Goal: Task Accomplishment & Management: Manage account settings

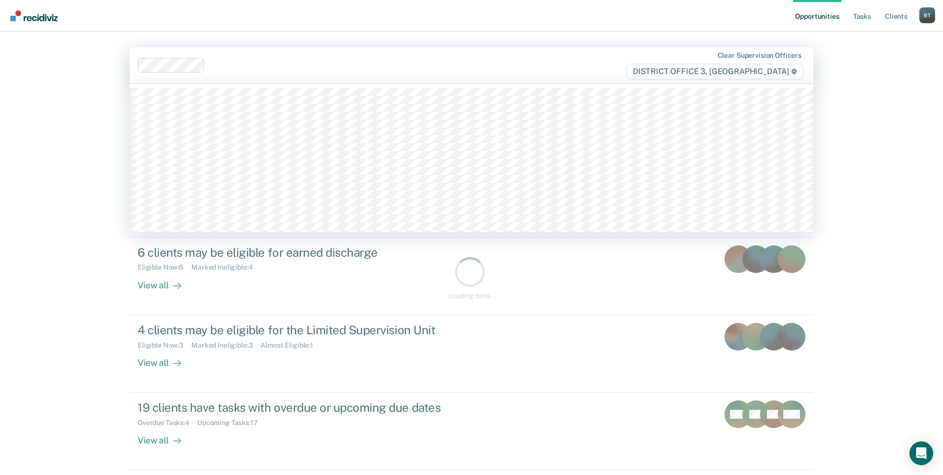
click at [244, 59] on div at bounding box center [372, 65] width 468 height 15
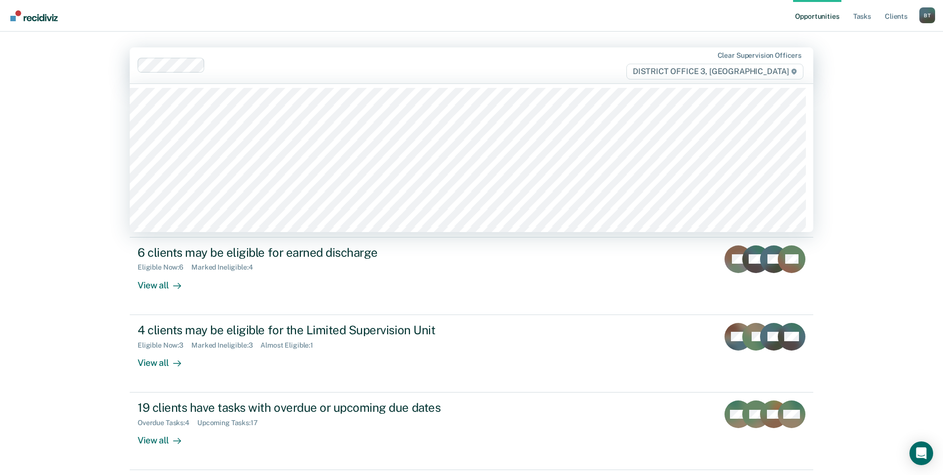
click at [875, 19] on ul "Opportunities Tasks Client s" at bounding box center [856, 16] width 126 height 32
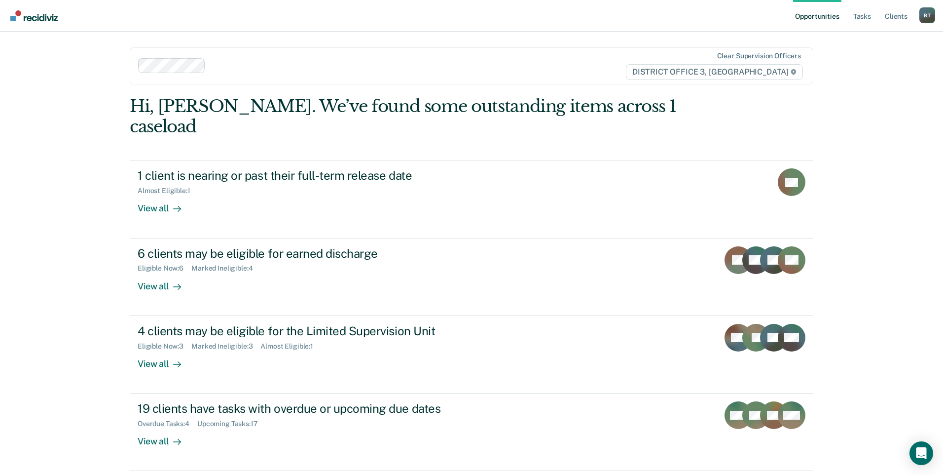
click at [874, 19] on ul "Opportunities Tasks Client s" at bounding box center [856, 16] width 126 height 32
click at [870, 17] on link "Tasks" at bounding box center [863, 16] width 22 height 32
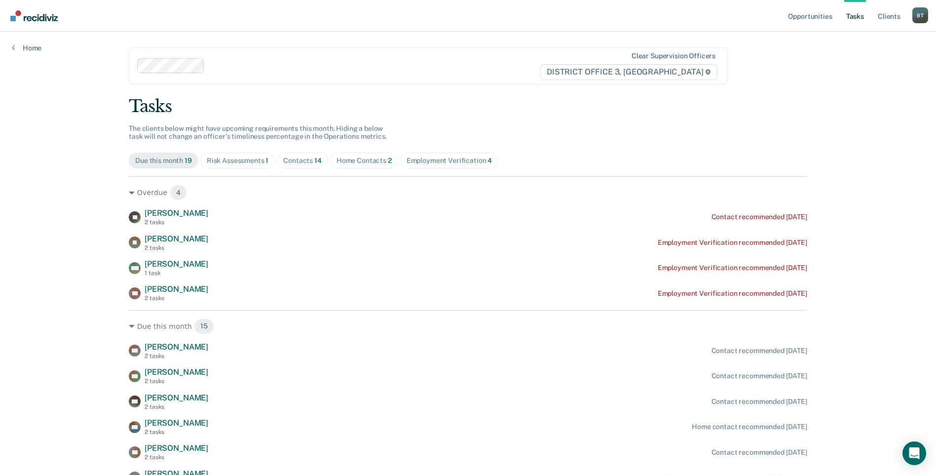
click at [345, 162] on div "Home Contacts 2" at bounding box center [363, 160] width 55 height 8
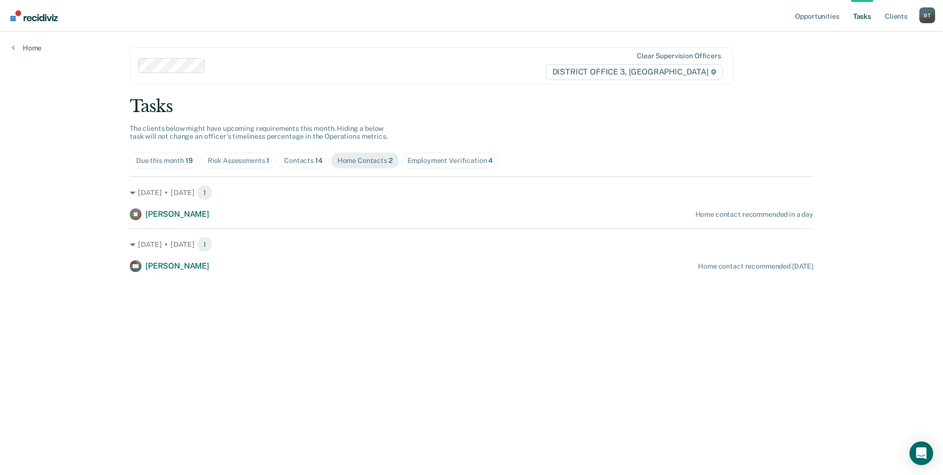
click at [235, 162] on div "Risk Assessments 1" at bounding box center [239, 160] width 62 height 8
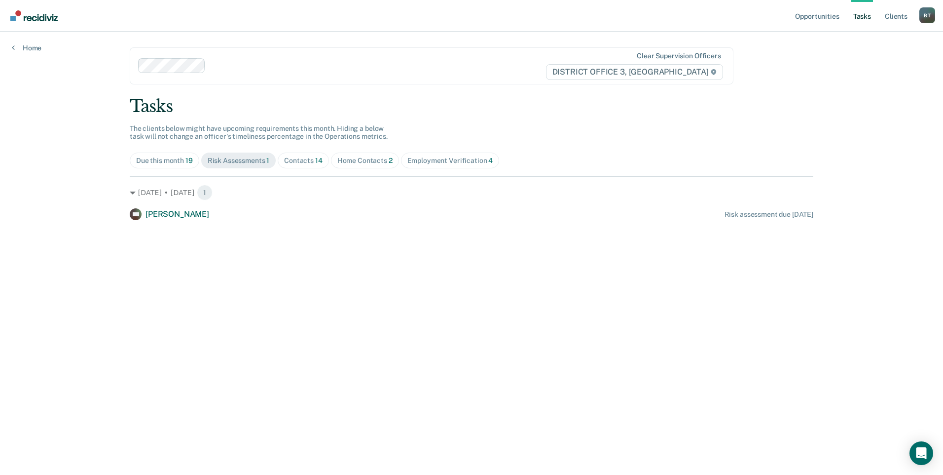
click at [296, 159] on div "Contacts 14" at bounding box center [303, 160] width 38 height 8
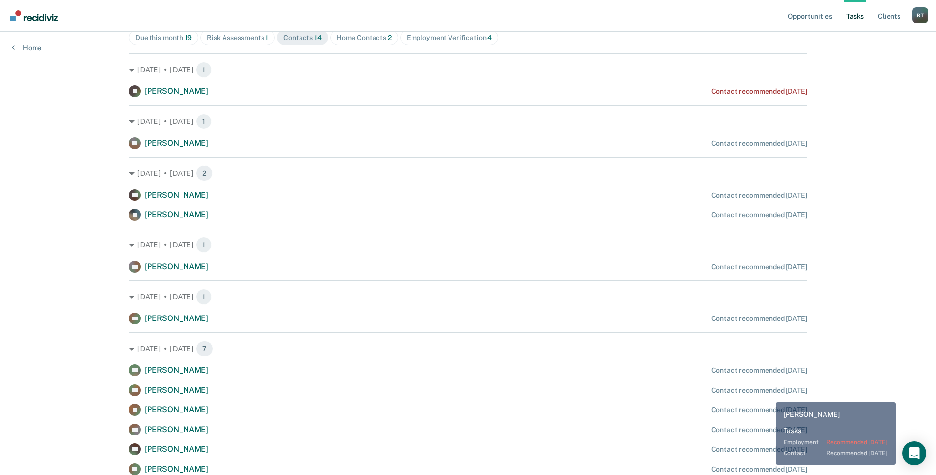
scroll to position [234, 0]
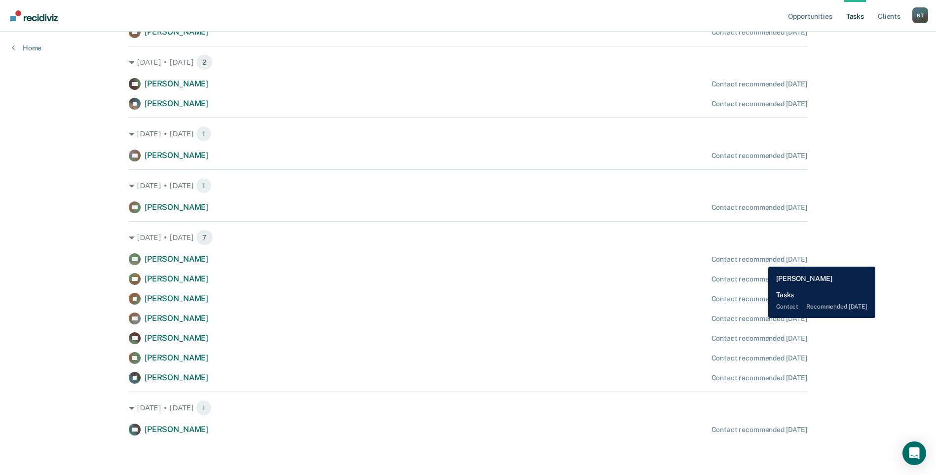
click at [761, 259] on div "Contact recommended [DATE]" at bounding box center [759, 259] width 96 height 8
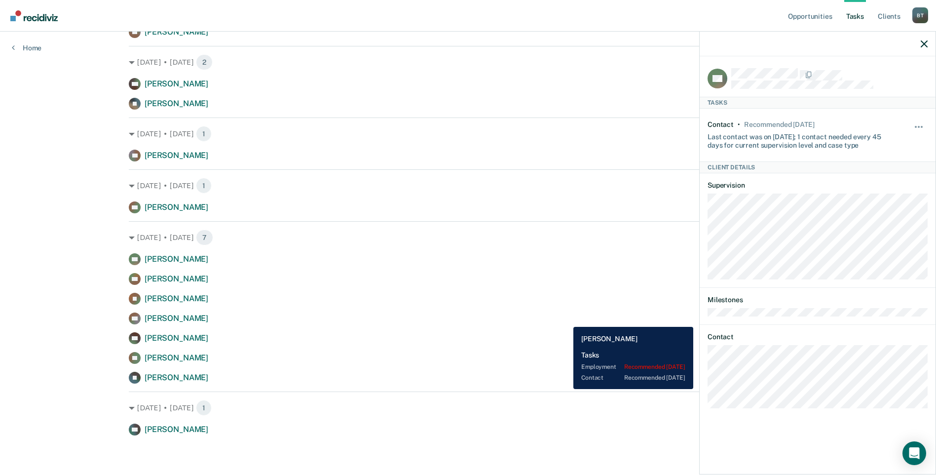
click at [521, 332] on div "MB [PERSON_NAME] Contact recommended [DATE]" at bounding box center [468, 338] width 678 height 12
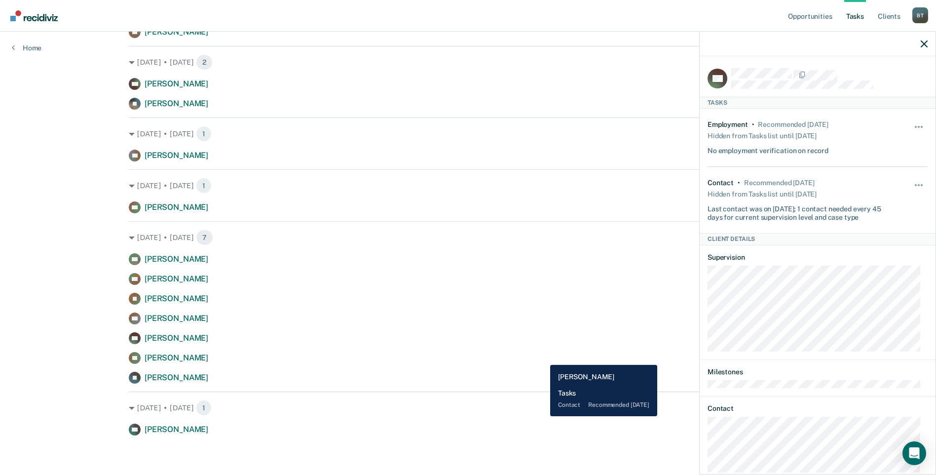
scroll to position [0, 0]
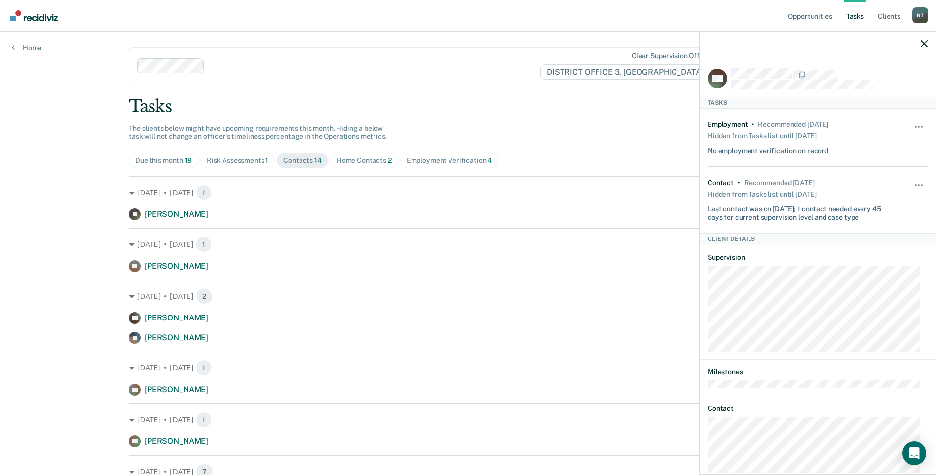
click at [920, 43] on div at bounding box center [818, 44] width 236 height 25
drag, startPoint x: 922, startPoint y: 45, endPoint x: 912, endPoint y: 50, distance: 11.0
click at [922, 45] on icon "button" at bounding box center [924, 43] width 7 height 7
